Goal: Transaction & Acquisition: Download file/media

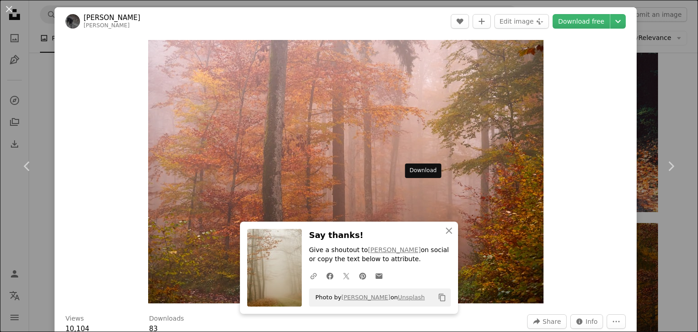
scroll to position [818, 0]
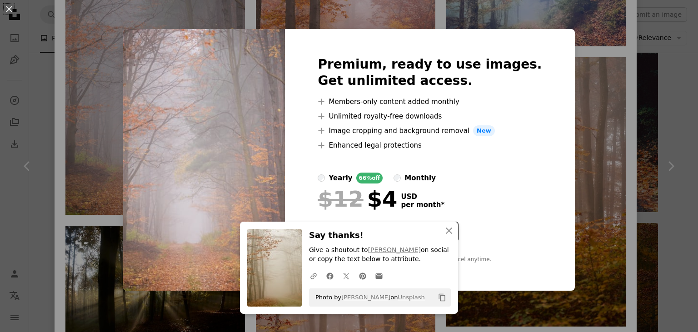
click at [595, 100] on div "An X shape Premium, ready to use images. Get unlimited access. A plus sign Memb…" at bounding box center [349, 166] width 698 height 332
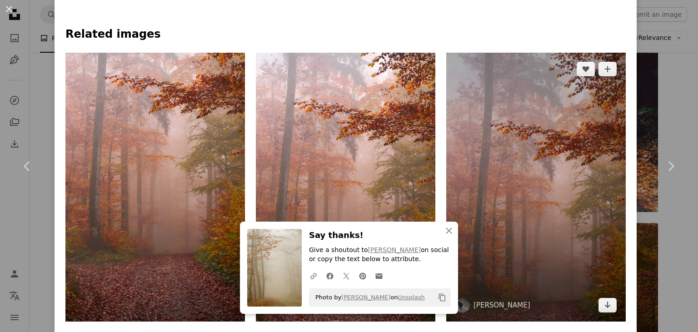
scroll to position [546, 0]
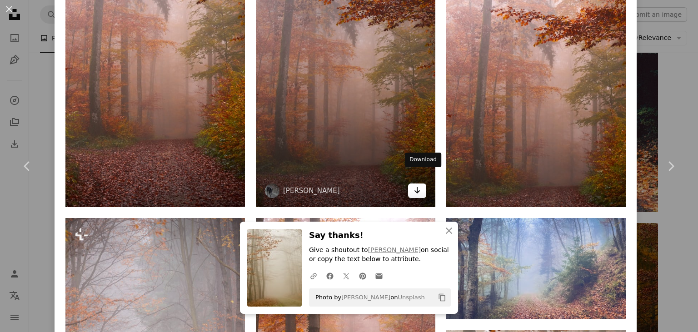
click at [421, 185] on icon "Arrow pointing down" at bounding box center [417, 190] width 7 height 11
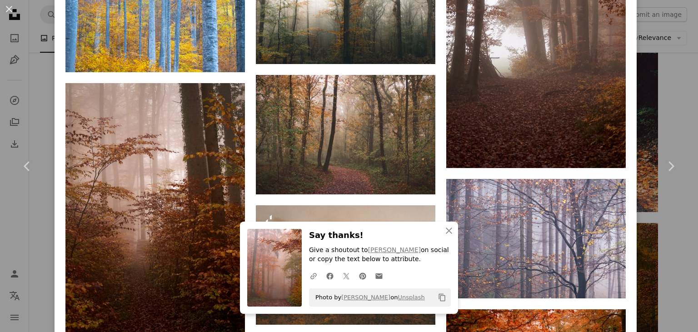
scroll to position [2782, 0]
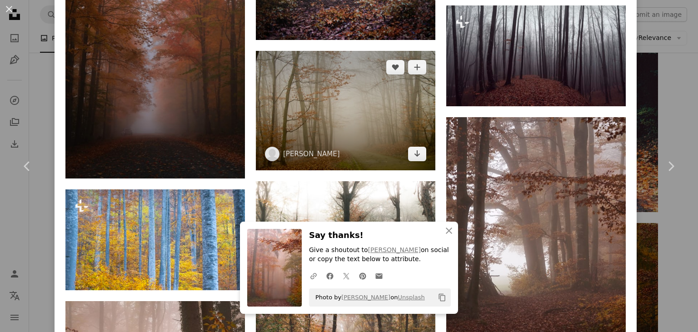
click at [364, 105] on img at bounding box center [346, 111] width 180 height 120
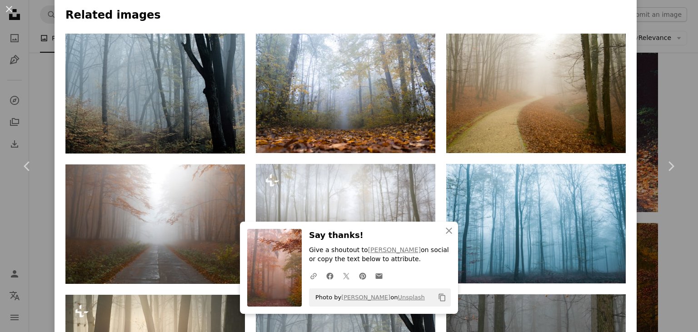
scroll to position [491, 0]
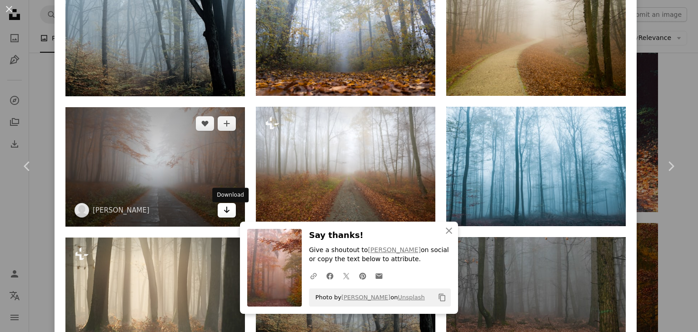
click at [226, 216] on icon "Arrow pointing down" at bounding box center [226, 210] width 7 height 11
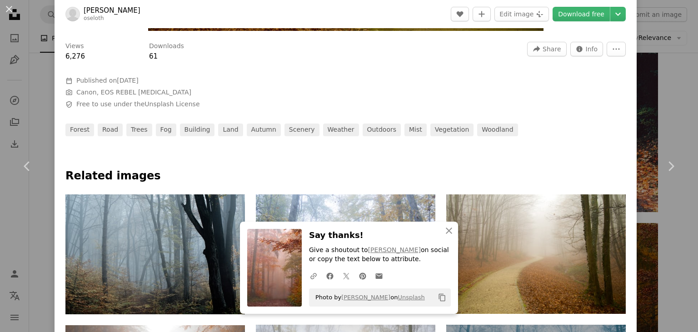
scroll to position [382, 0]
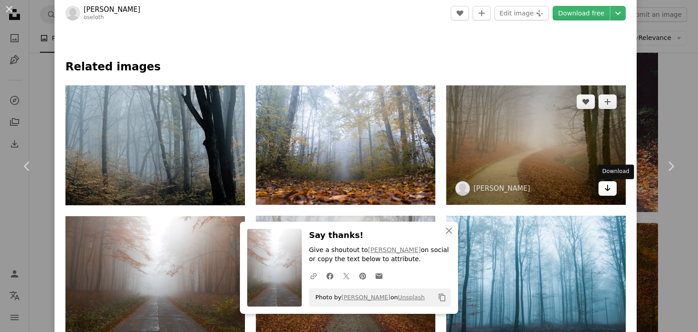
click at [617, 195] on link "Arrow pointing down" at bounding box center [608, 188] width 18 height 15
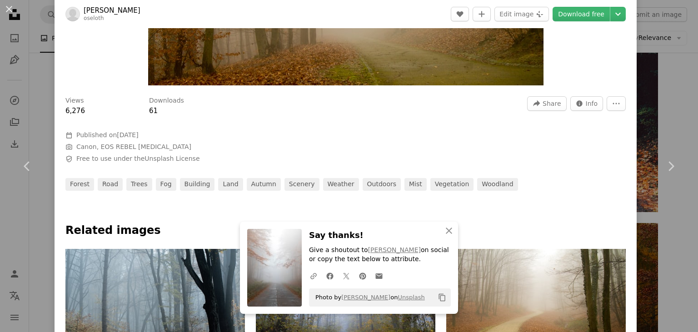
scroll to position [0, 0]
